Goal: Transaction & Acquisition: Purchase product/service

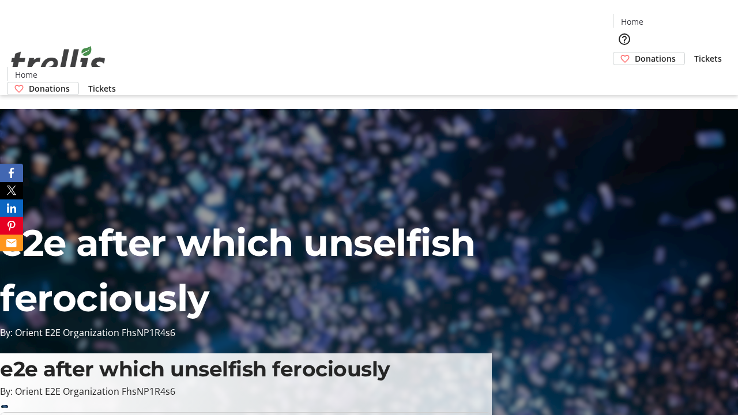
click at [634, 52] on span "Donations" at bounding box center [654, 58] width 41 height 12
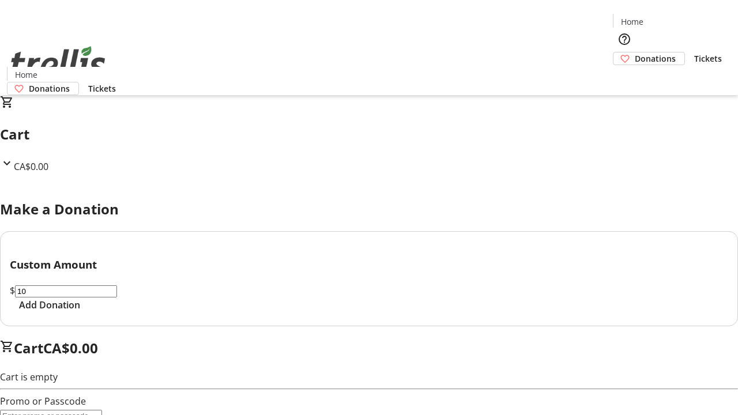
click at [80, 312] on span "Add Donation" at bounding box center [49, 305] width 61 height 14
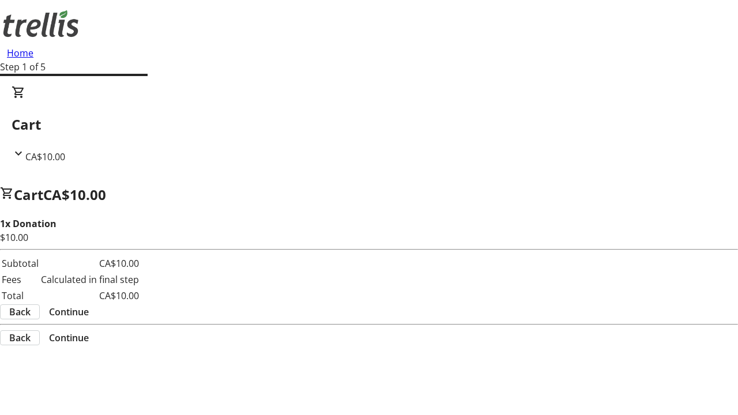
select select "CA"
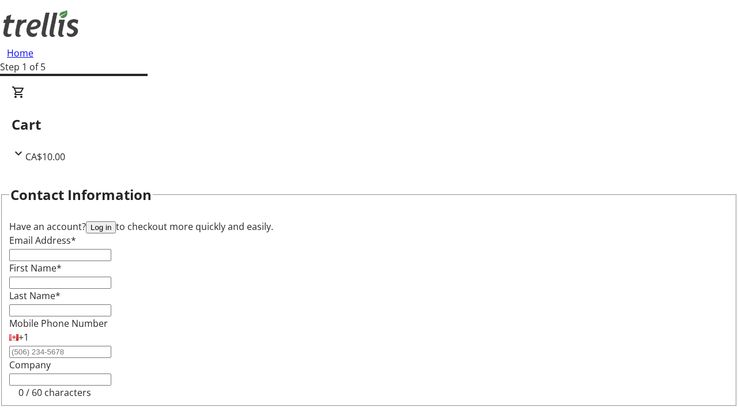
click at [116, 221] on button "Log in" at bounding box center [101, 227] width 30 height 12
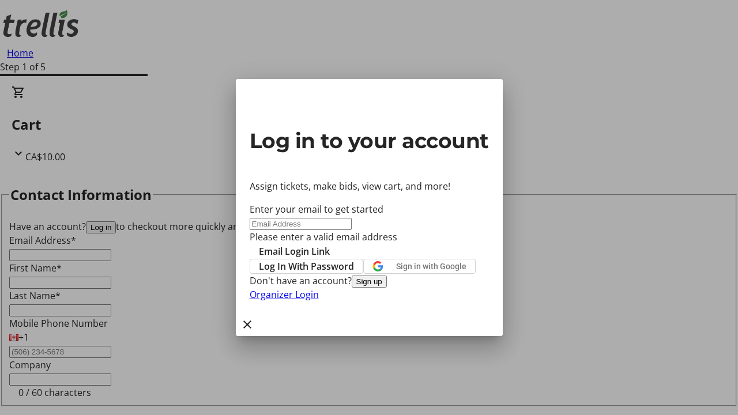
click at [354, 259] on span "Log In With Password" at bounding box center [306, 266] width 95 height 14
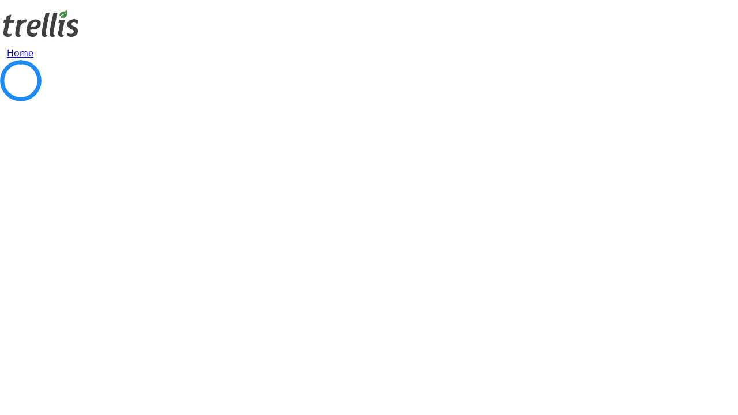
select select "CA"
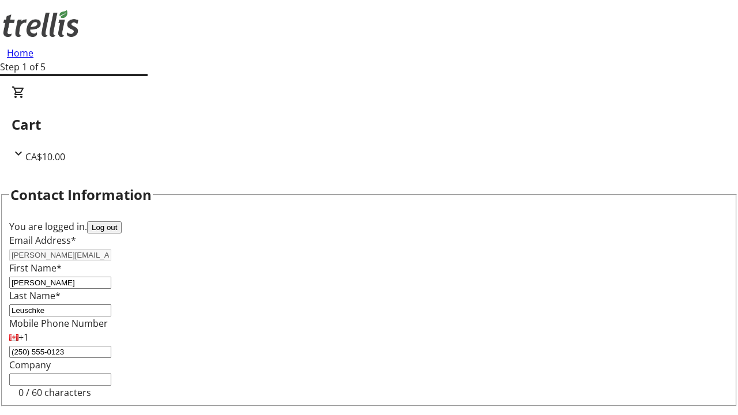
type input "[STREET_ADDRESS][PERSON_NAME]"
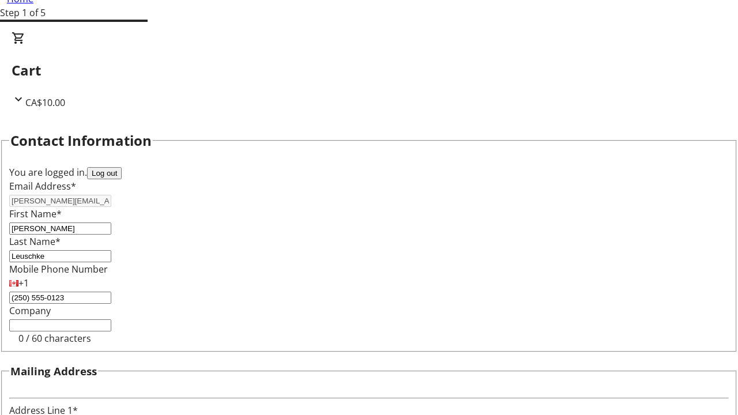
type input "Kelowna"
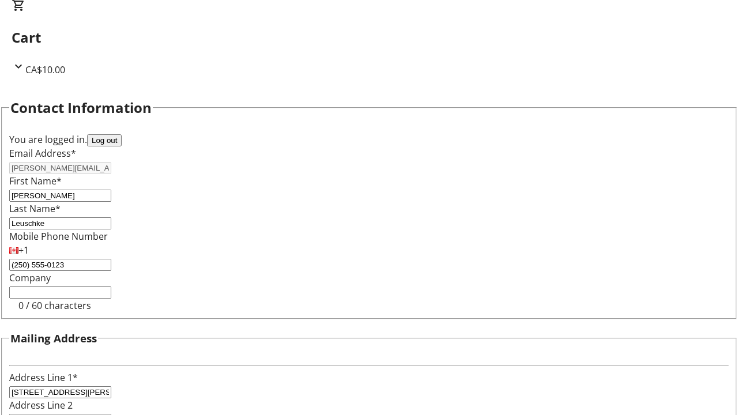
select select "BC"
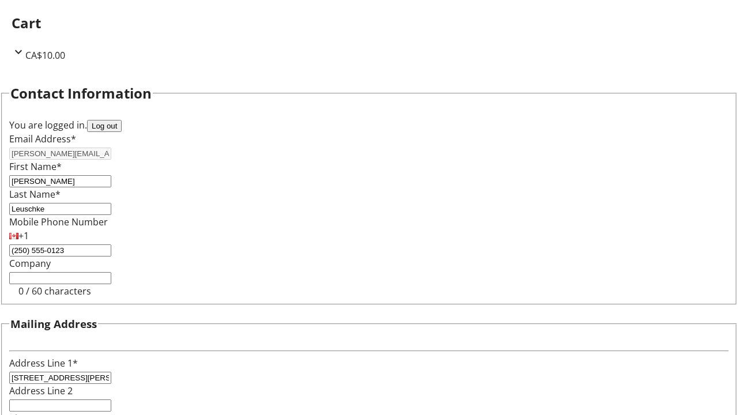
type input "Kelowna"
type input "V1Y 0C2"
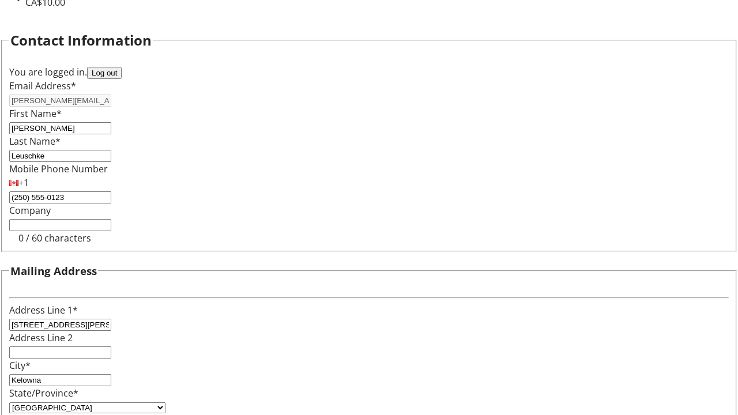
scroll to position [70, 0]
